Goal: Task Accomplishment & Management: Complete application form

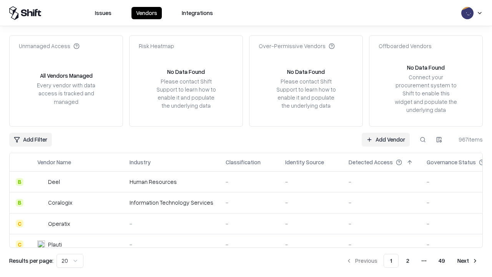
click at [386, 139] on link "Add Vendor" at bounding box center [386, 140] width 48 height 14
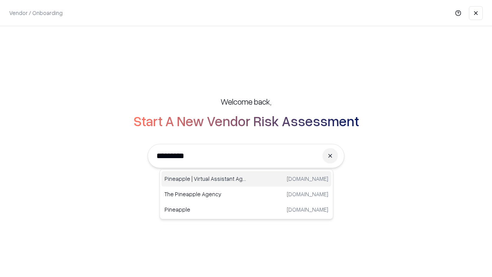
click at [247, 179] on div "Pineapple | Virtual Assistant Agency trypineapple.com" at bounding box center [247, 178] width 170 height 15
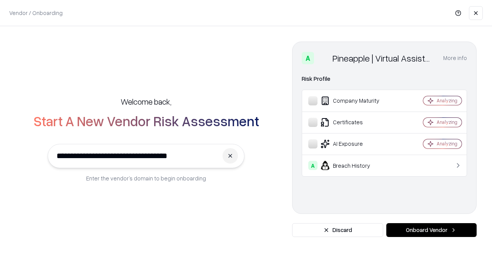
type input "**********"
click at [432, 230] on button "Onboard Vendor" at bounding box center [432, 230] width 90 height 14
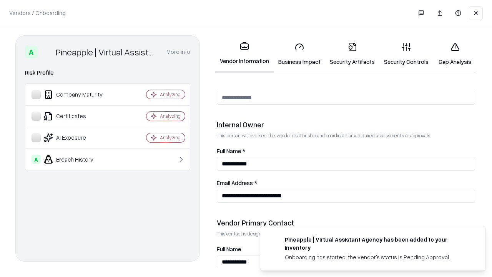
scroll to position [399, 0]
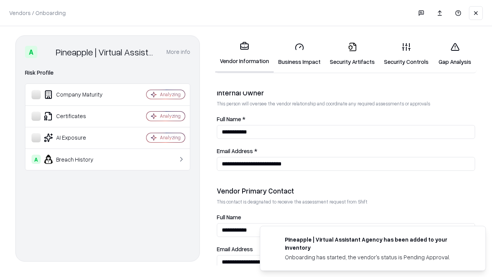
click at [300, 54] on link "Business Impact" at bounding box center [300, 54] width 52 height 36
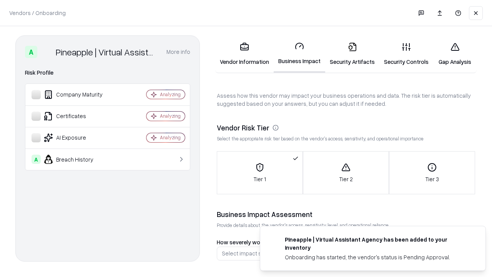
click at [352, 54] on link "Security Artifacts" at bounding box center [352, 54] width 54 height 36
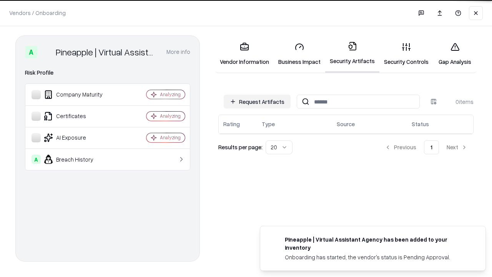
click at [257, 102] on button "Request Artifacts" at bounding box center [257, 102] width 67 height 14
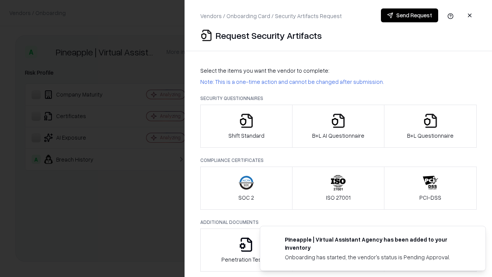
click at [246, 126] on icon "button" at bounding box center [246, 120] width 15 height 15
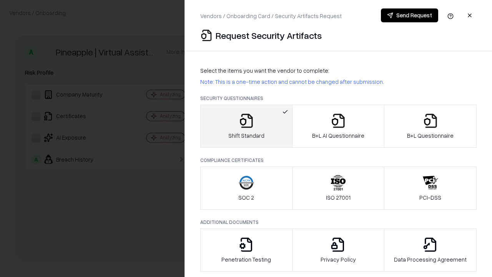
click at [410, 15] on button "Send Request" at bounding box center [409, 15] width 57 height 14
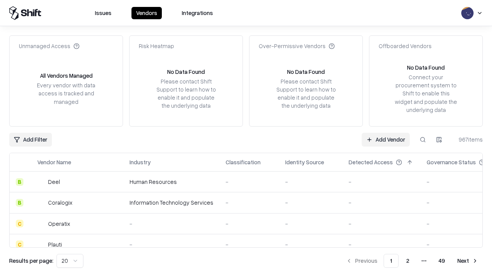
click at [423, 139] on button at bounding box center [423, 140] width 14 height 14
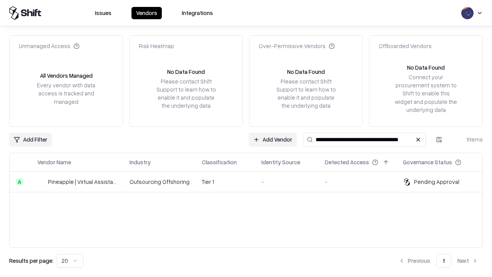
type input "**********"
click at [251, 182] on td "Tier 1" at bounding box center [226, 182] width 60 height 21
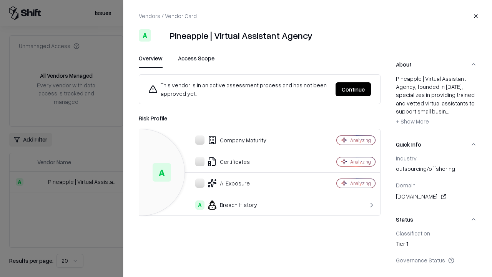
click at [354, 89] on button "Continue" at bounding box center [353, 89] width 35 height 14
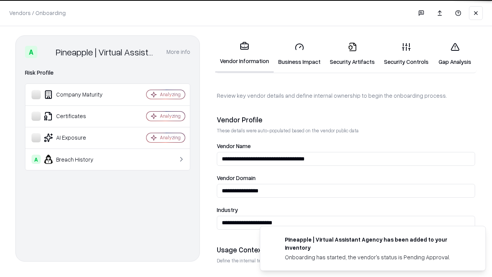
click at [352, 54] on link "Security Artifacts" at bounding box center [352, 54] width 54 height 36
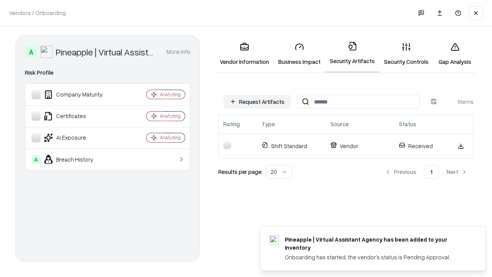
click at [407, 54] on link "Security Controls" at bounding box center [407, 54] width 54 height 36
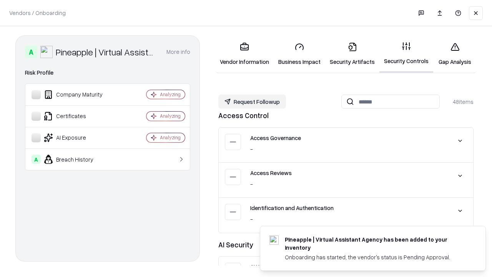
click at [252, 102] on button "Request Followup" at bounding box center [253, 102] width 68 height 14
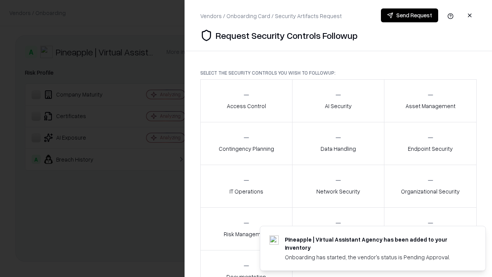
click at [246, 101] on div "Access Control" at bounding box center [246, 100] width 39 height 19
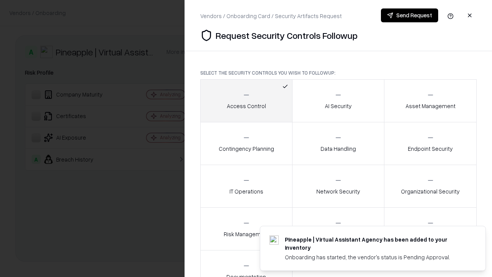
click at [410, 15] on button "Send Request" at bounding box center [409, 15] width 57 height 14
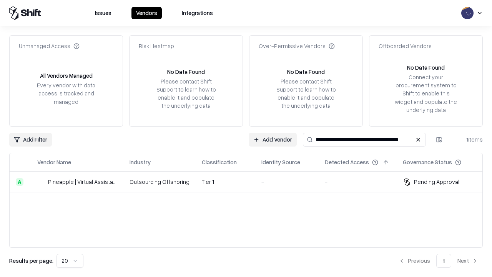
type input "**********"
click at [251, 182] on td "Tier 1" at bounding box center [226, 182] width 60 height 21
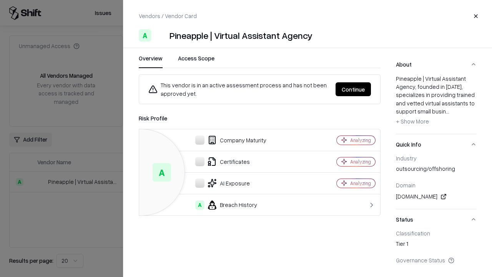
click at [354, 89] on button "Continue" at bounding box center [353, 89] width 35 height 14
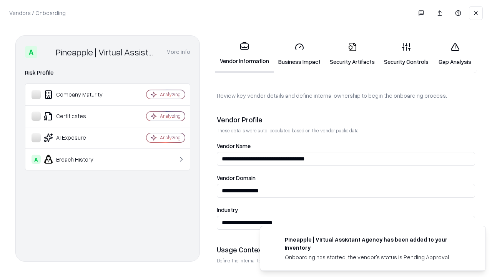
click at [455, 54] on link "Gap Analysis" at bounding box center [455, 54] width 43 height 36
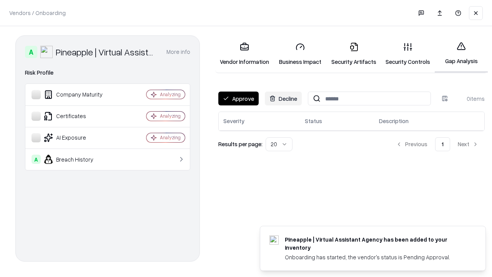
click at [239, 98] on button "Approve" at bounding box center [239, 99] width 40 height 14
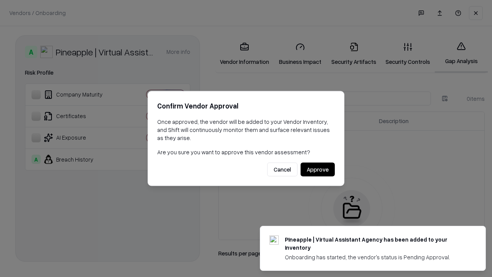
click at [318, 169] on button "Approve" at bounding box center [318, 170] width 34 height 14
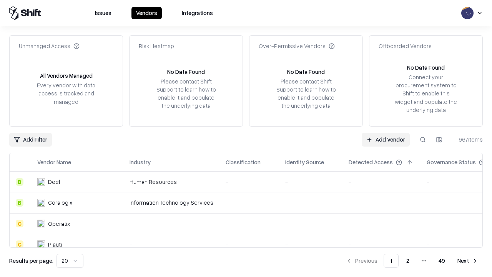
type input "**********"
click at [386, 139] on link "Add Vendor" at bounding box center [386, 140] width 48 height 14
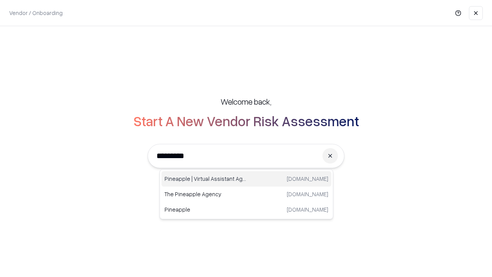
click at [247, 179] on div "Pineapple | Virtual Assistant Agency trypineapple.com" at bounding box center [247, 178] width 170 height 15
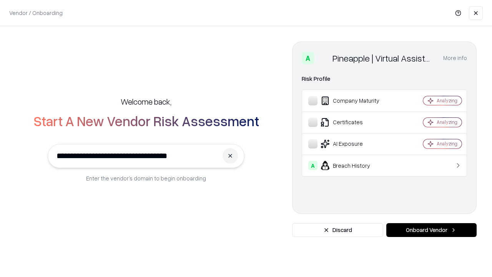
type input "**********"
click at [432, 230] on button "Onboard Vendor" at bounding box center [432, 230] width 90 height 14
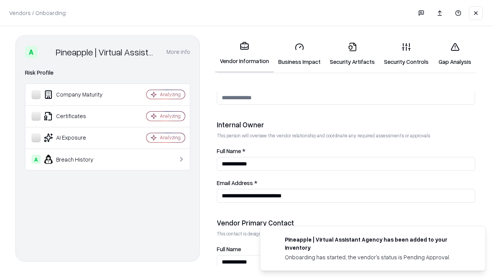
scroll to position [399, 0]
